Goal: Task Accomplishment & Management: Complete application form

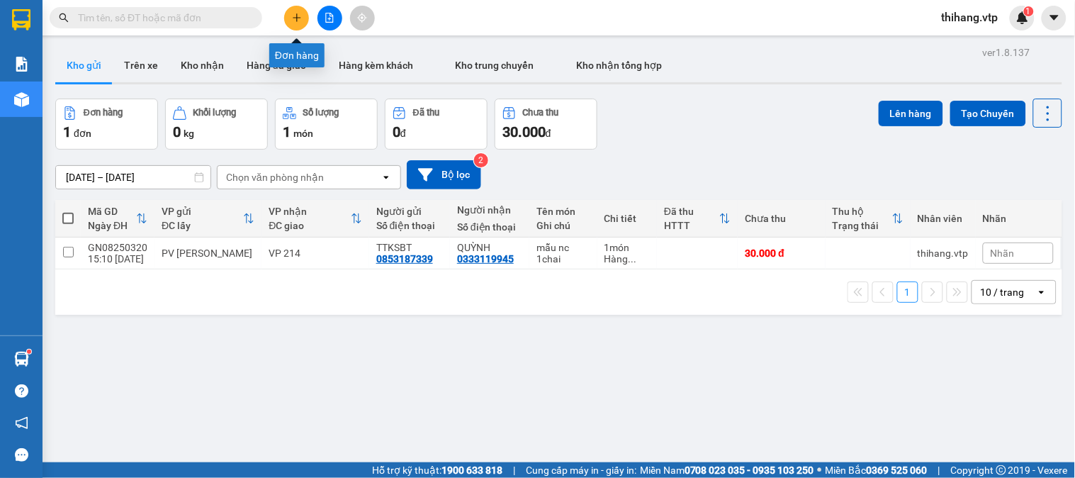
click at [293, 21] on icon "plus" at bounding box center [297, 18] width 10 height 10
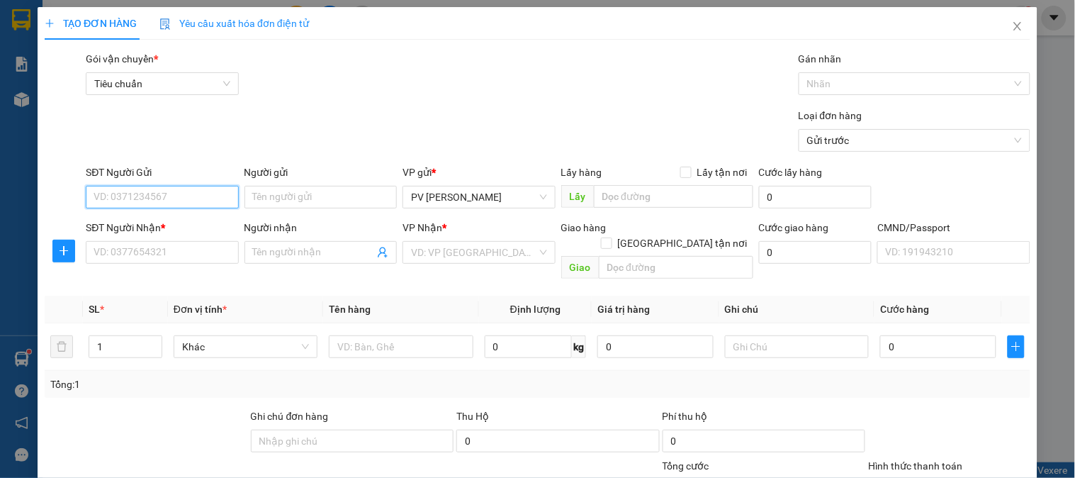
click at [169, 194] on input "SĐT Người Gửi" at bounding box center [162, 197] width 152 height 23
click at [170, 225] on div "0388063348 - ĐÔNG" at bounding box center [161, 226] width 134 height 16
type input "0388063348"
type input "ĐÔNG"
type input "0975123123"
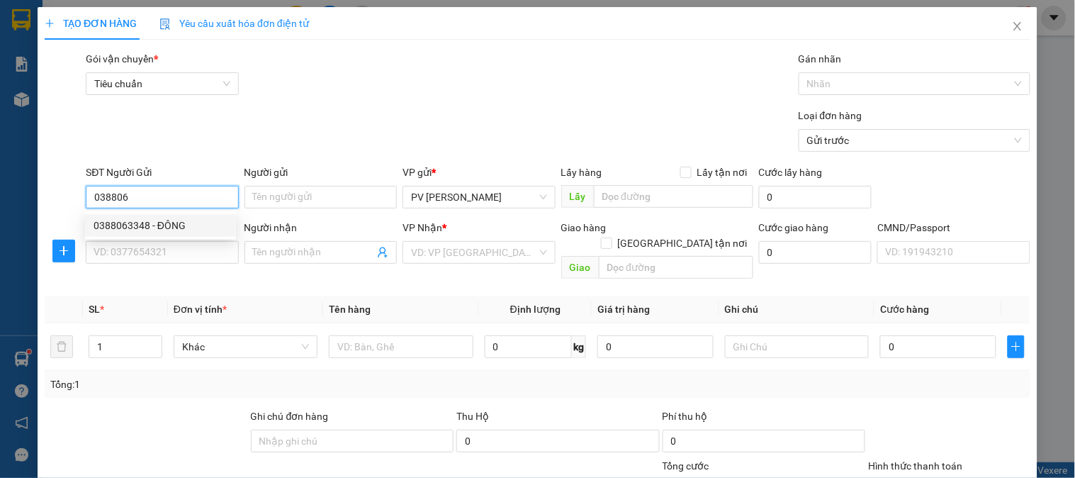
type input "KHOA"
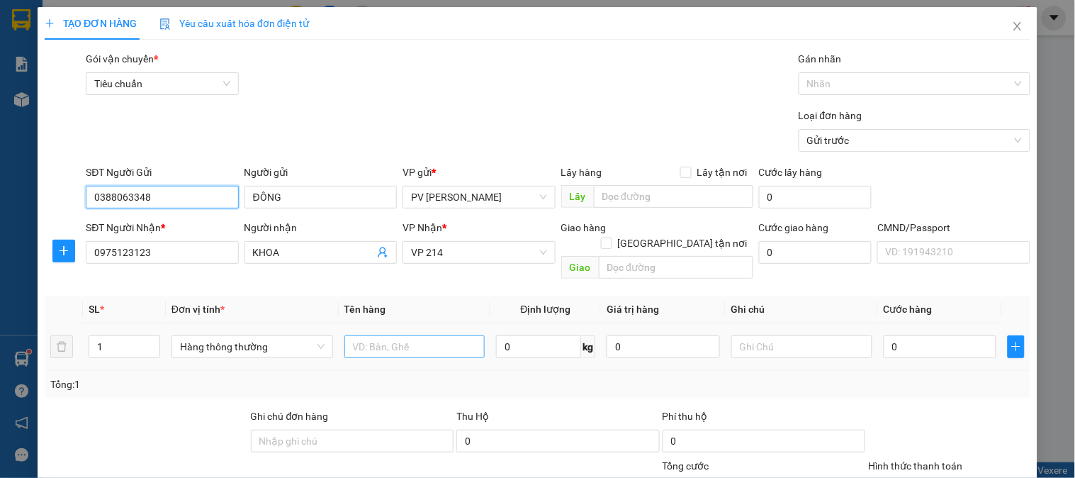
type input "0388063348"
click at [393, 335] on input "text" at bounding box center [414, 346] width 141 height 23
type input "sr"
type input "0"
type input "1"
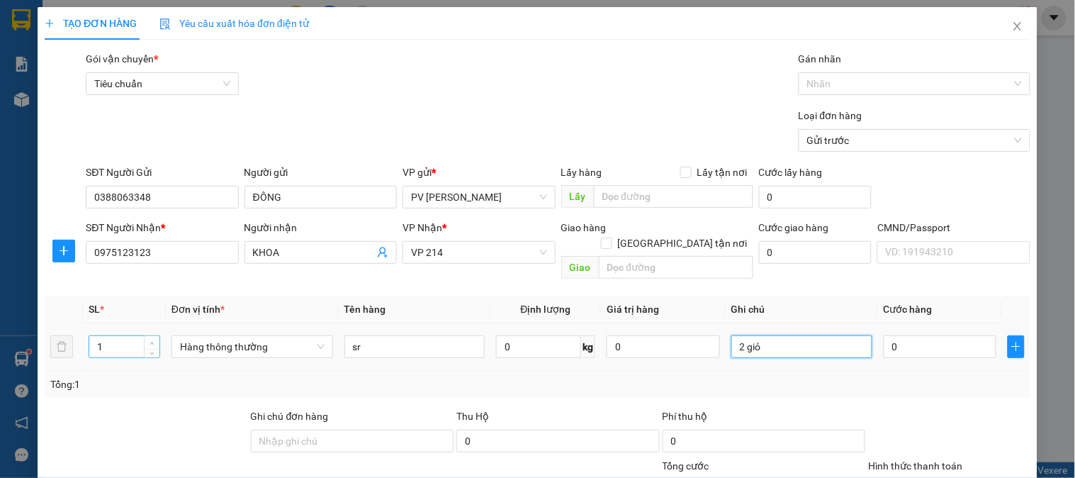
type input "2 giỏ"
type input "2"
click at [152, 341] on icon "up" at bounding box center [152, 343] width 5 height 5
click at [912, 335] on input "0" at bounding box center [940, 346] width 113 height 23
type input "01"
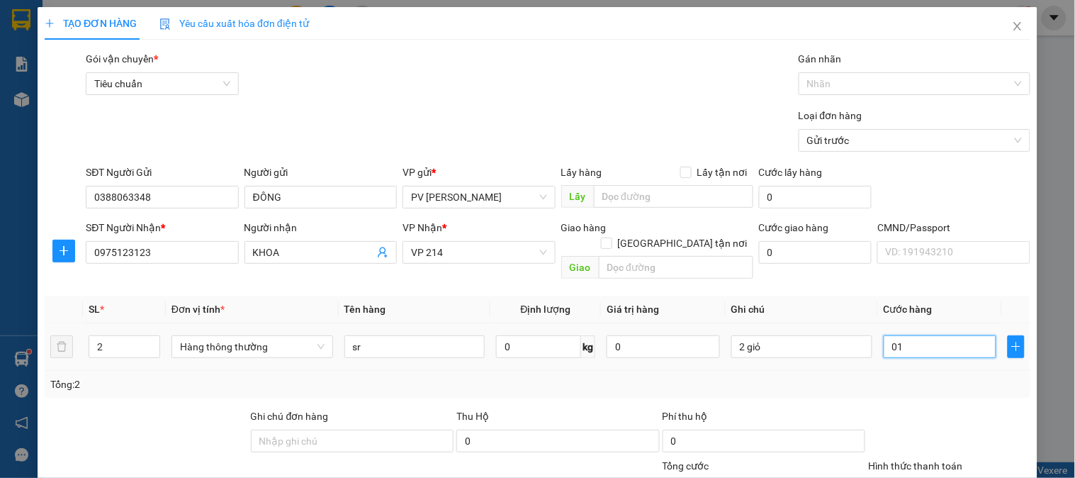
type input "1"
type input "012"
type input "12"
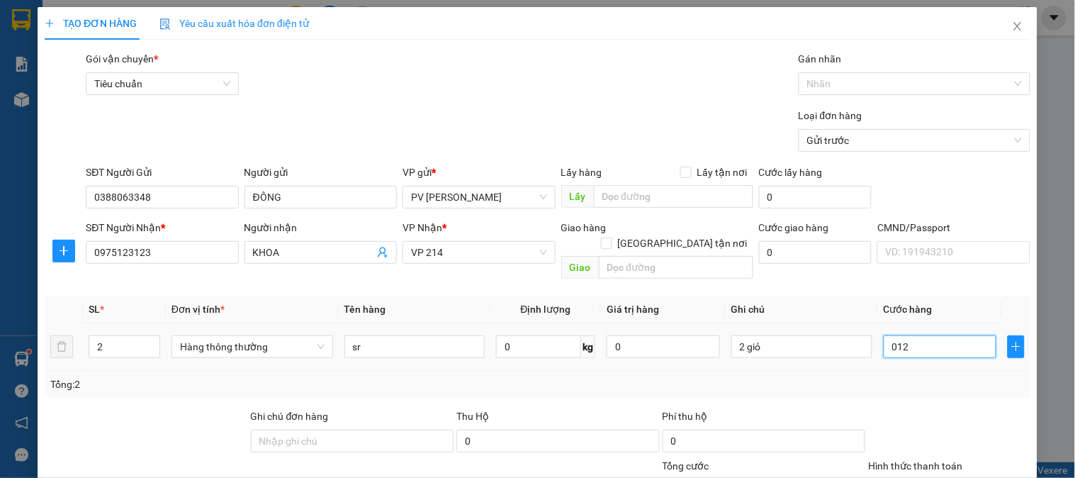
type input "0.120"
type input "120"
type input "01.200"
type input "1.200"
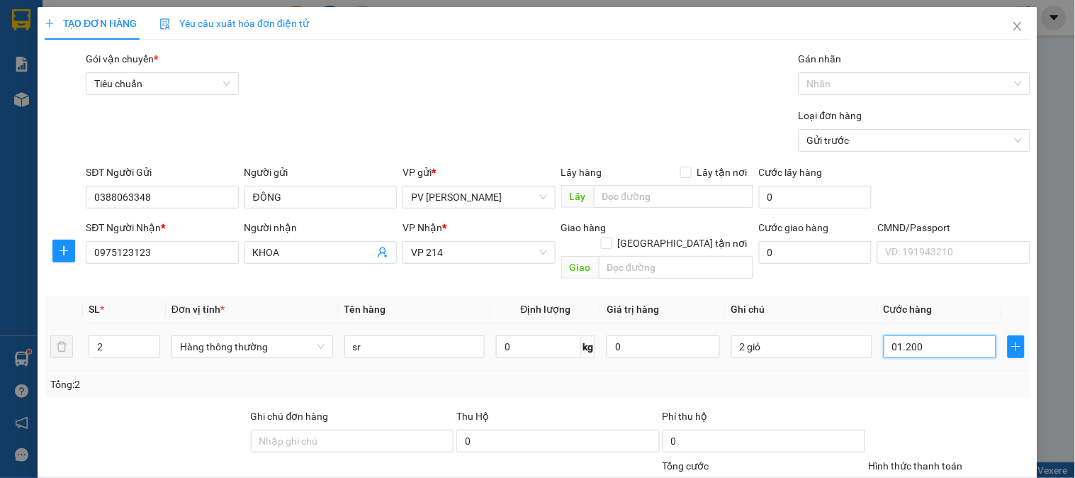
type input "1.200"
type input "012.000"
type input "12.000"
type input "0.120.000"
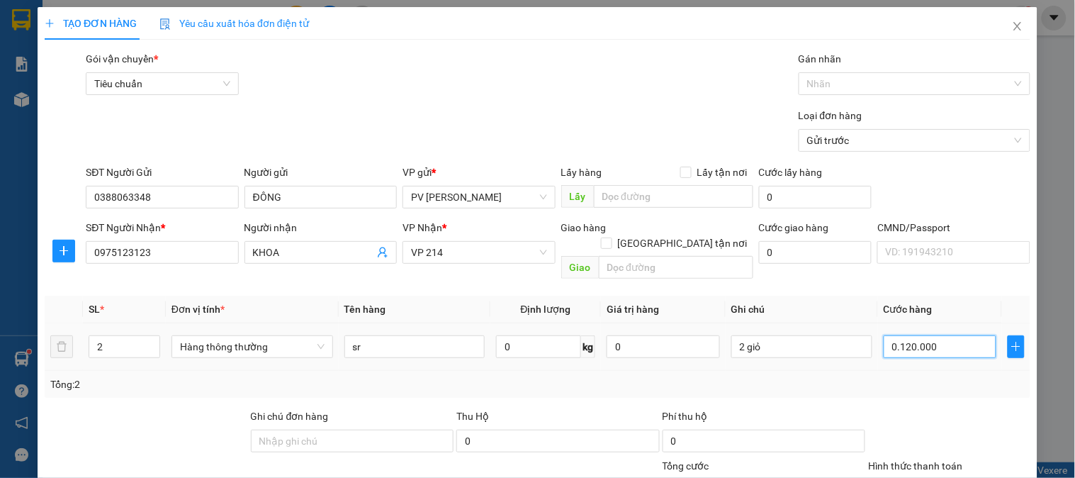
type input "120.000"
click at [891, 335] on input "0.120.000" at bounding box center [940, 346] width 113 height 23
type input "012.000"
type input "12.000"
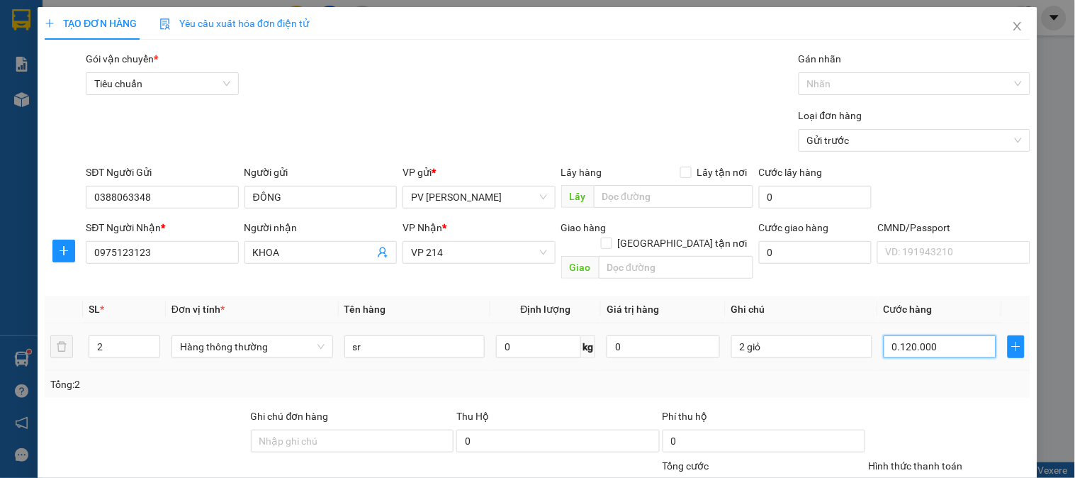
type input "12.000"
type input "01.200"
type input "1.200"
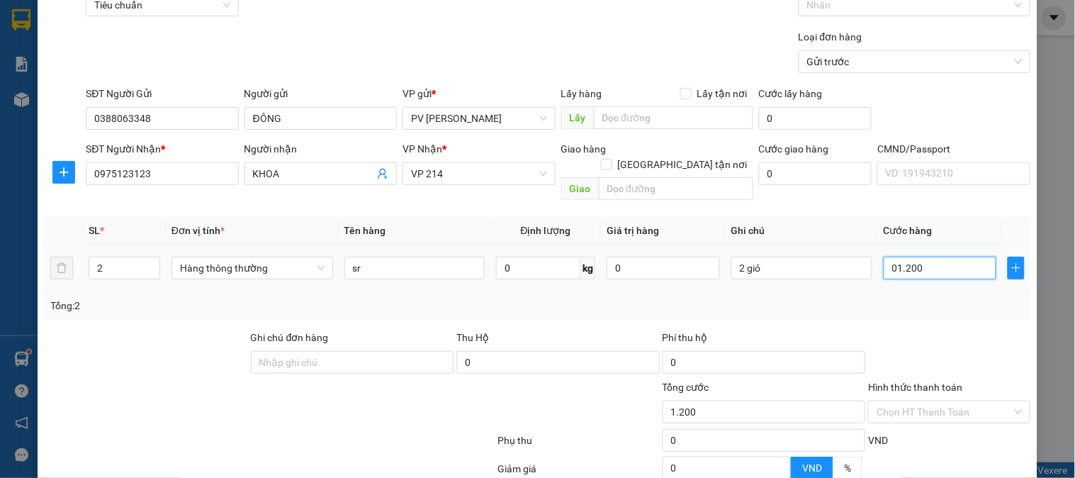
scroll to position [203, 0]
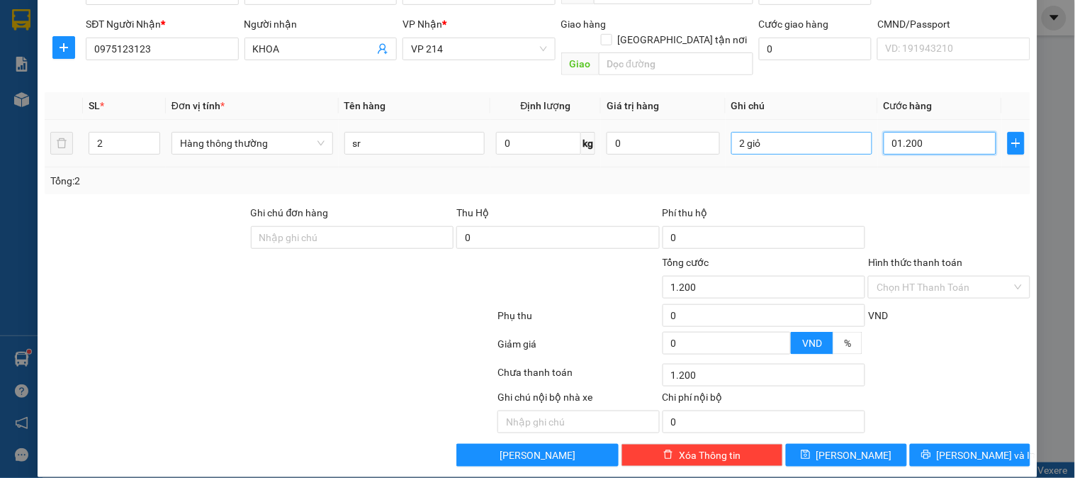
drag, startPoint x: 918, startPoint y: 123, endPoint x: 848, endPoint y: 123, distance: 69.4
click at [848, 123] on tr "2 Hàng thông thường sr 0 kg 0 2 giỏ 01.200" at bounding box center [538, 143] width 986 height 47
type input "0"
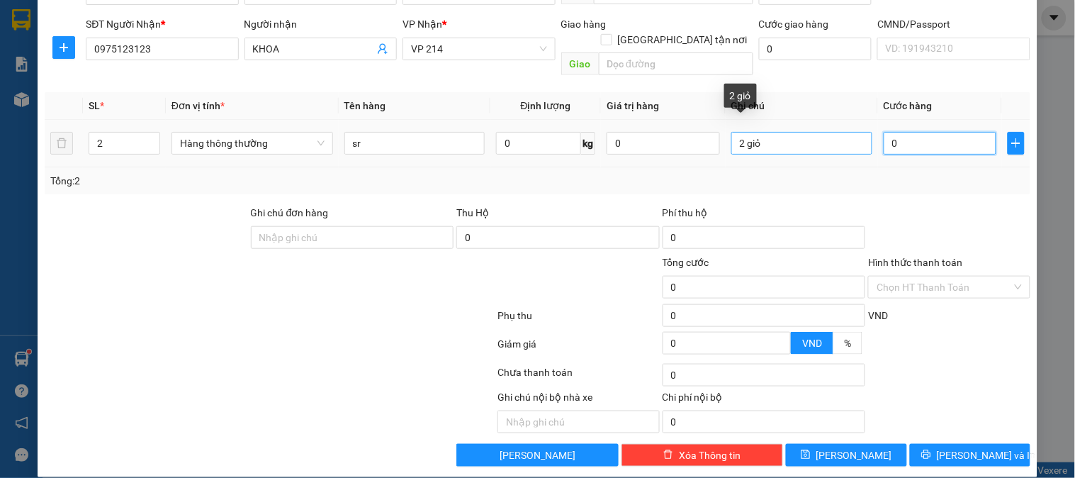
type input "01"
type input "1"
type input "012"
type input "12"
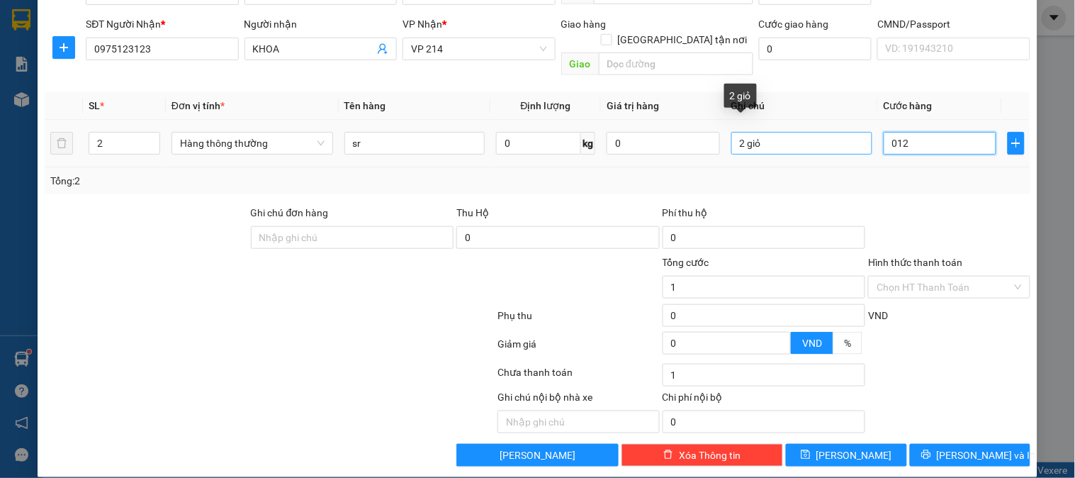
type input "12"
type input "0.120"
type input "120"
type input "01.200"
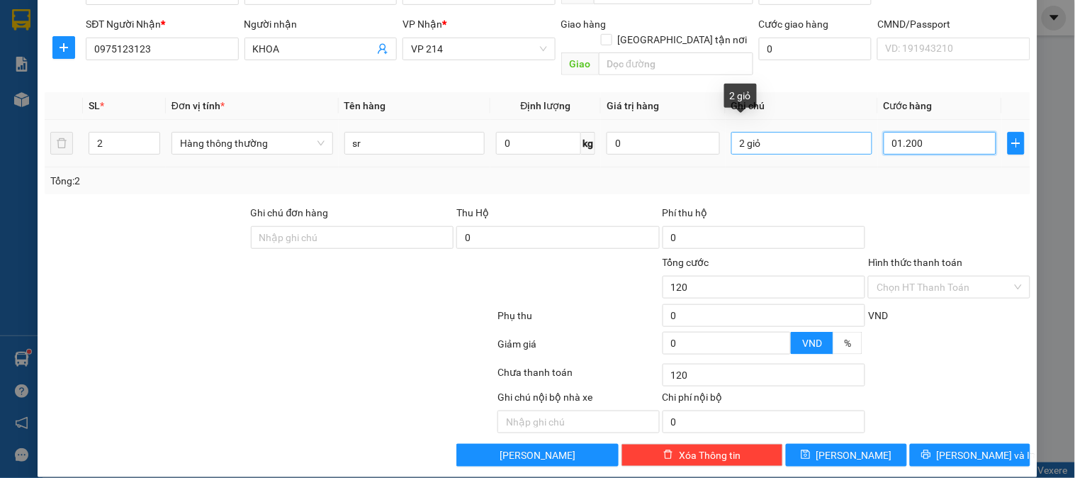
type input "1.200"
type input "012.000"
type input "12.000"
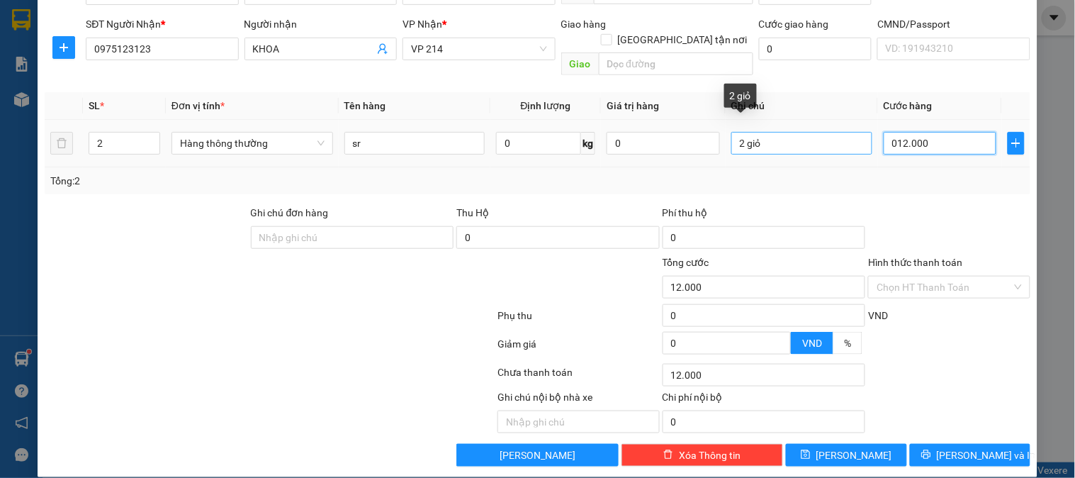
type input "0.120.000"
type input "120.000"
click at [889, 132] on input "0.120.000" at bounding box center [940, 143] width 113 height 23
click at [930, 276] on div "Chọn HT Thanh Toán" at bounding box center [949, 287] width 162 height 23
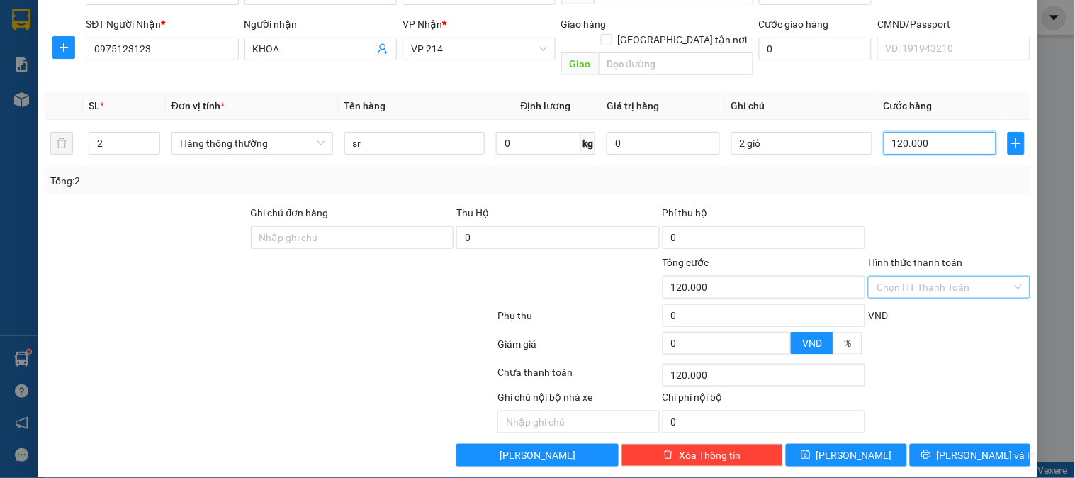
type input "120.000"
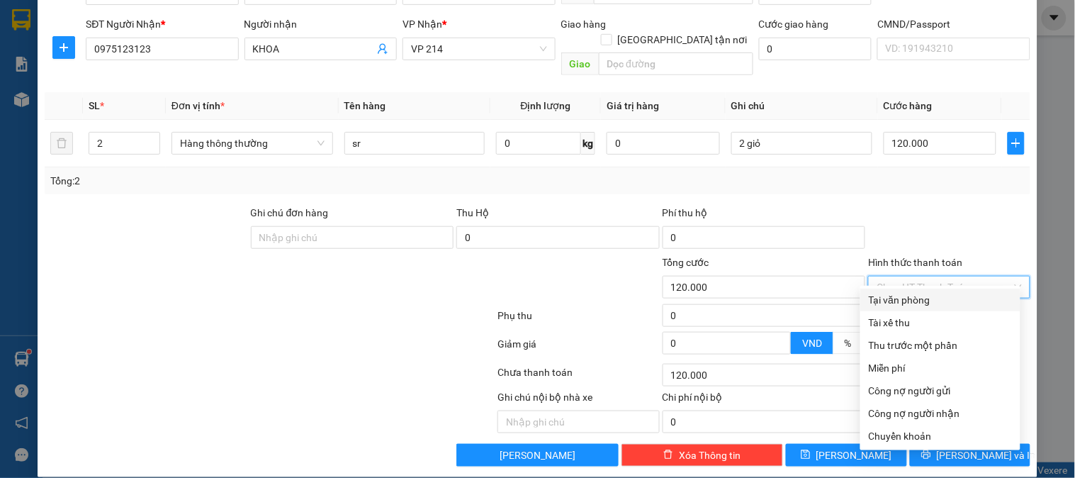
click at [920, 295] on div "Tại văn phòng" at bounding box center [940, 300] width 143 height 16
type input "0"
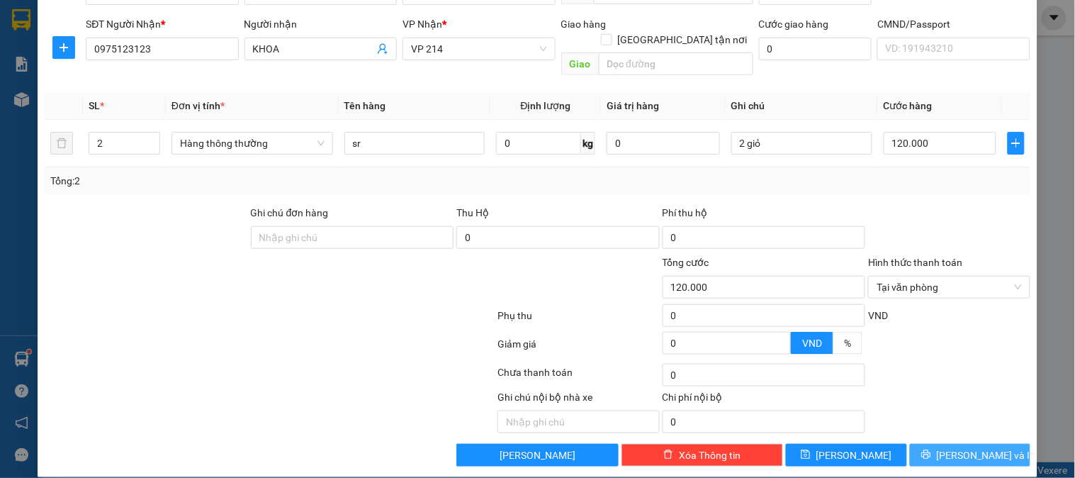
drag, startPoint x: 986, startPoint y: 437, endPoint x: 1015, endPoint y: 341, distance: 100.7
click at [986, 447] on span "[PERSON_NAME] và In" at bounding box center [986, 455] width 99 height 16
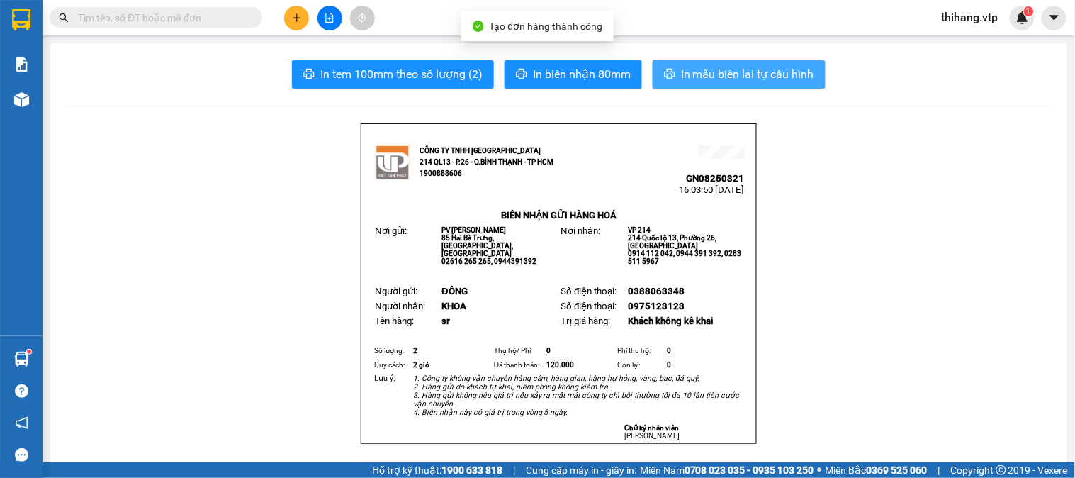
click at [804, 74] on span "In mẫu biên lai tự cấu hình" at bounding box center [747, 74] width 133 height 18
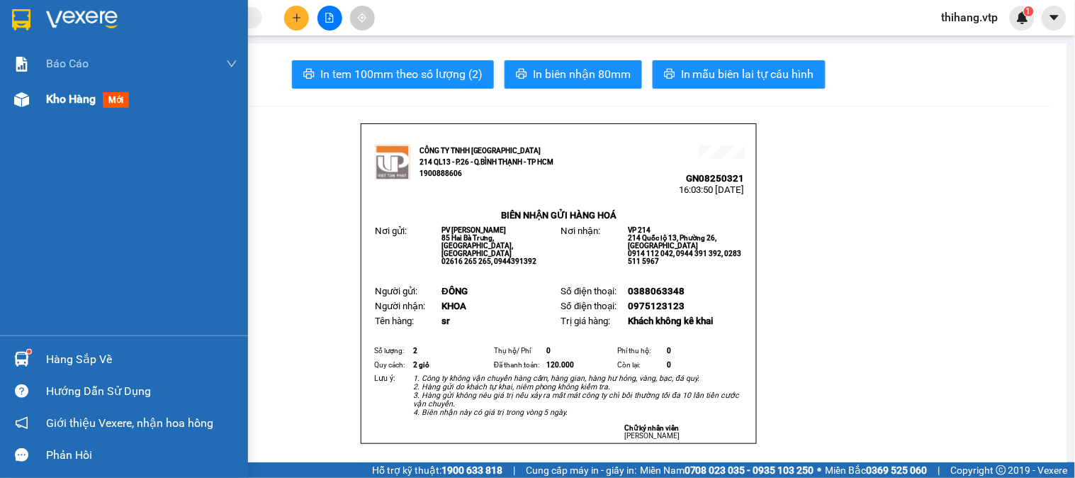
drag, startPoint x: 65, startPoint y: 95, endPoint x: 94, endPoint y: 105, distance: 30.0
click at [67, 95] on span "Kho hàng" at bounding box center [71, 98] width 50 height 13
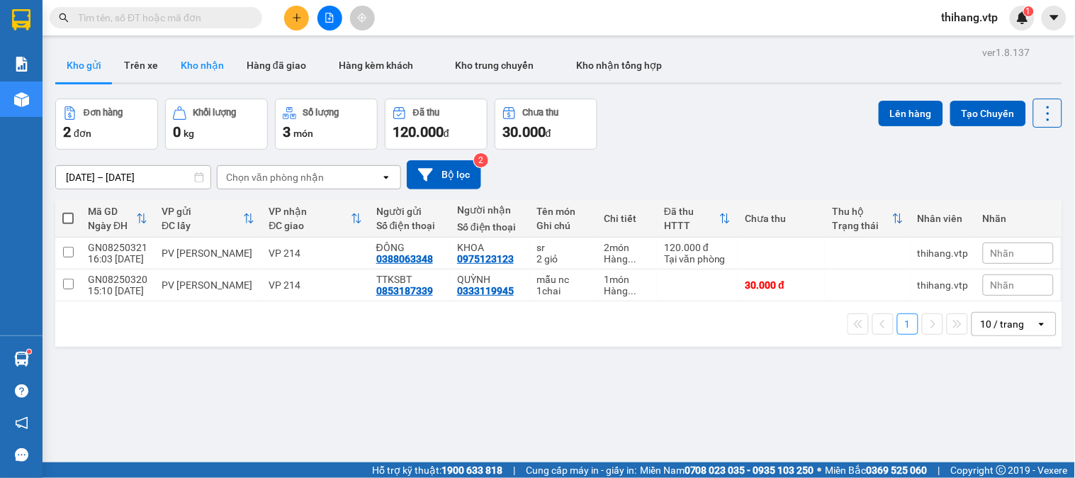
click at [196, 78] on button "Kho nhận" at bounding box center [202, 65] width 66 height 34
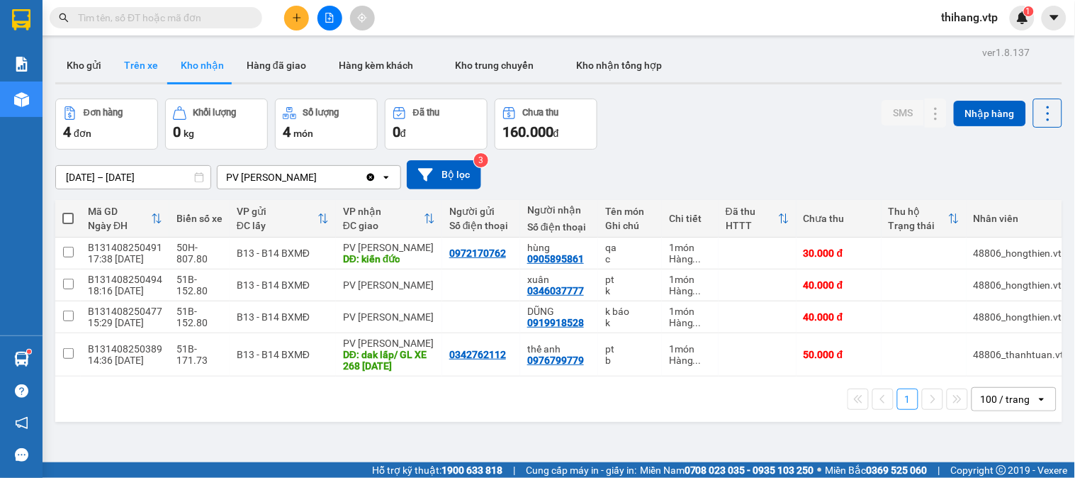
click at [135, 76] on button "Trên xe" at bounding box center [141, 65] width 57 height 34
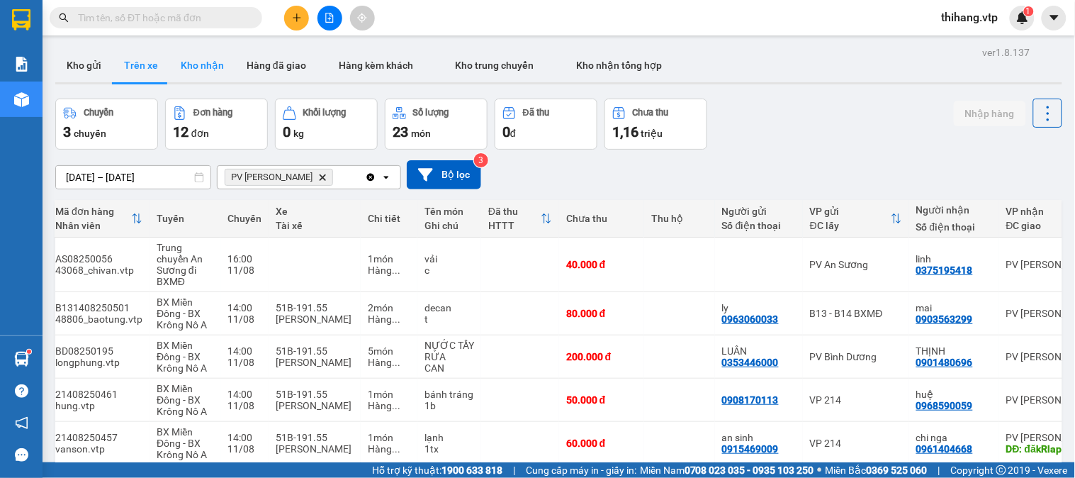
click at [208, 62] on button "Kho nhận" at bounding box center [202, 65] width 66 height 34
type input "[DATE] – [DATE]"
